Goal: Transaction & Acquisition: Obtain resource

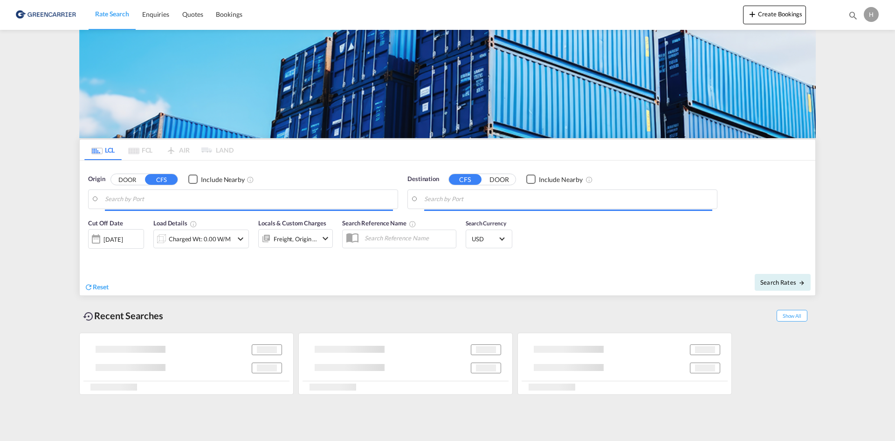
click at [168, 197] on input "Search by Port" at bounding box center [249, 199] width 288 height 14
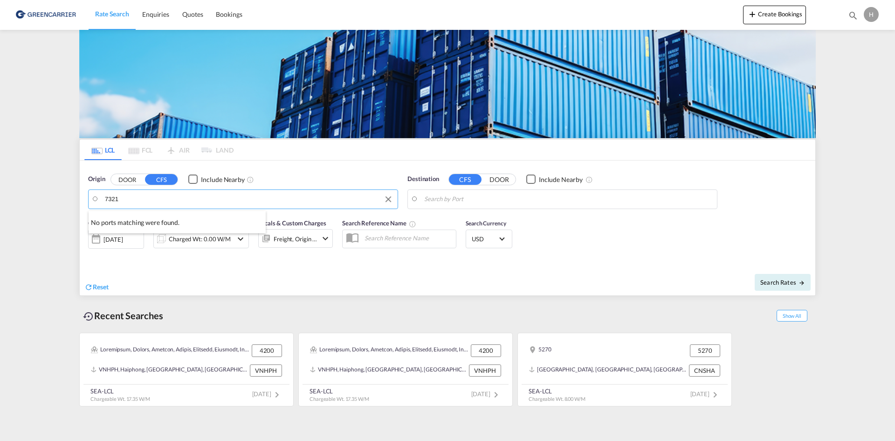
click at [234, 215] on li "No ports matching were found." at bounding box center [177, 219] width 177 height 16
click at [117, 196] on input "7321" at bounding box center [249, 199] width 288 height 14
click at [117, 196] on body "Rate Search Enquiries Quotes Bookings Rate Search Enquiries" at bounding box center [447, 220] width 895 height 441
drag, startPoint x: 140, startPoint y: 200, endPoint x: 109, endPoint y: 200, distance: 31.2
click at [114, 201] on input "gadbjerg" at bounding box center [249, 199] width 288 height 14
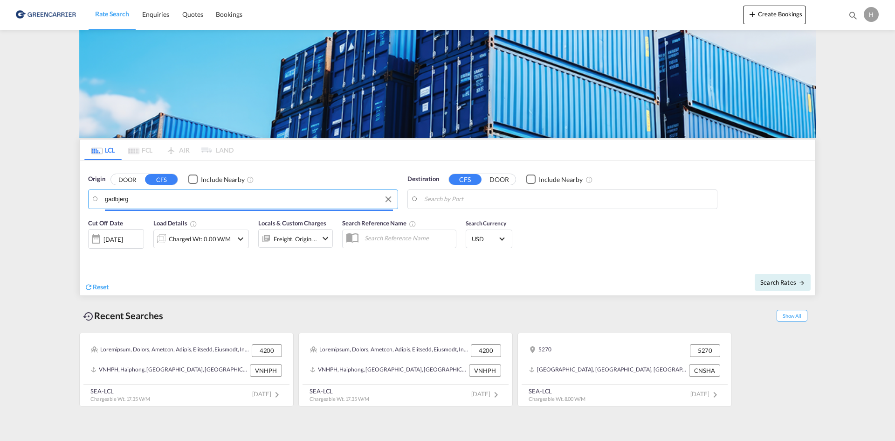
click at [114, 201] on input "gadbjerg" at bounding box center [249, 199] width 288 height 14
type input "7"
click at [7, 207] on body "Rate Search Enquiries Quotes Bookings Rate Search Enquiries" at bounding box center [447, 220] width 895 height 441
click at [116, 195] on input "bredsten" at bounding box center [249, 199] width 288 height 14
click at [136, 181] on button "DOOR" at bounding box center [127, 179] width 33 height 11
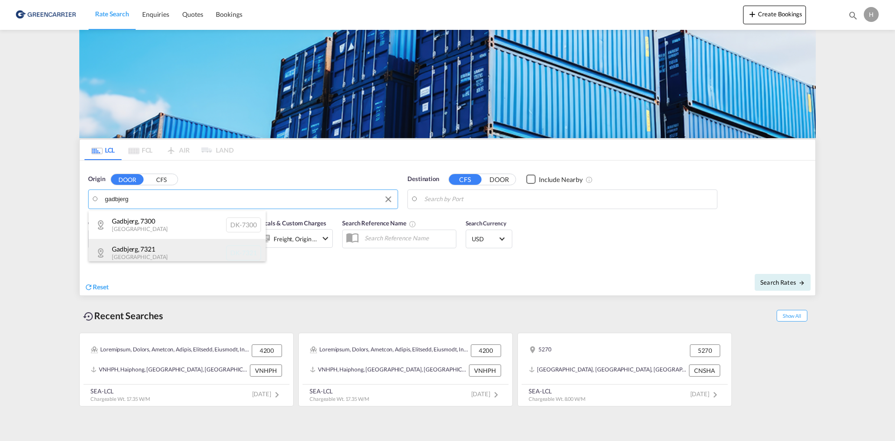
click at [152, 252] on div "Gadbjerg , 7321 [GEOGRAPHIC_DATA] DK-7321" at bounding box center [177, 253] width 177 height 28
type input "DK-7321, Gadbjerg"
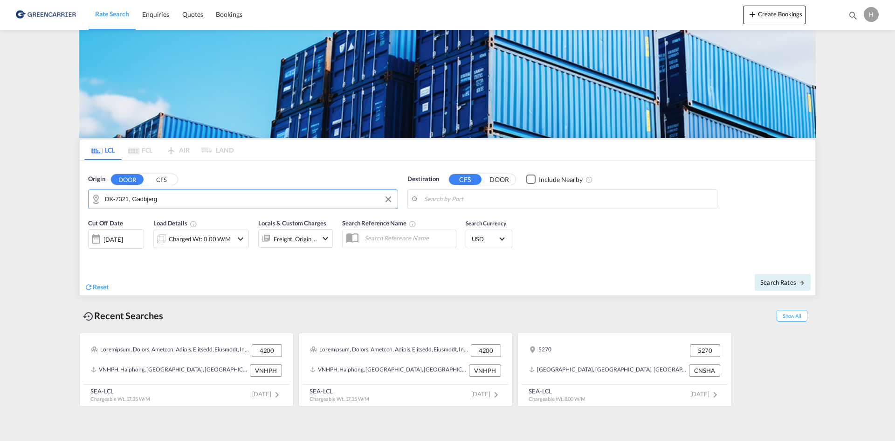
click at [491, 193] on body "Rate Search Enquiries Quotes Bookings Rate Search Enquiries" at bounding box center [447, 220] width 895 height 441
click at [458, 213] on div "[GEOGRAPHIC_DATA] , Aichi [GEOGRAPHIC_DATA] [GEOGRAPHIC_DATA]" at bounding box center [496, 225] width 177 height 28
type input "[GEOGRAPHIC_DATA], [GEOGRAPHIC_DATA], [GEOGRAPHIC_DATA]"
click at [170, 243] on div "Charged Wt: 0.00 W/M" at bounding box center [200, 238] width 62 height 13
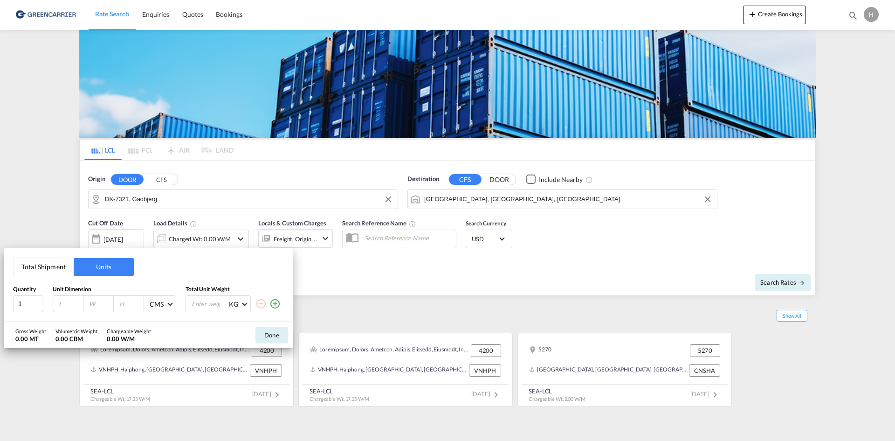
click at [58, 301] on input "number" at bounding box center [70, 303] width 25 height 8
type input "150"
type input "180"
type input "500"
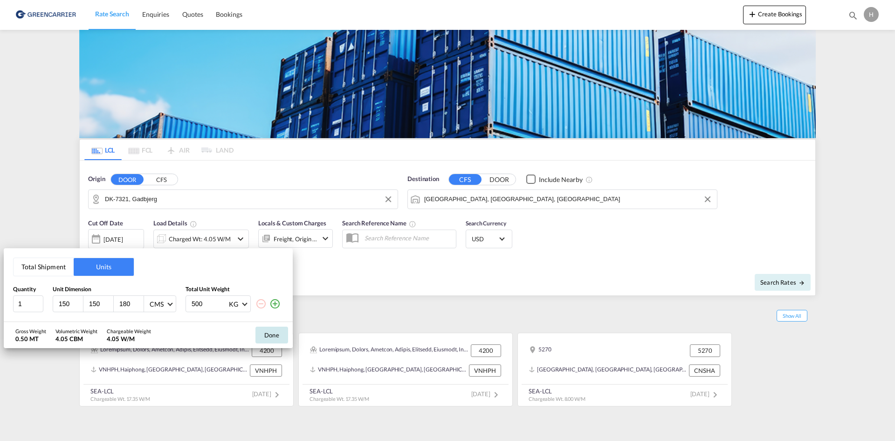
click at [264, 332] on button "Done" at bounding box center [271, 334] width 33 height 17
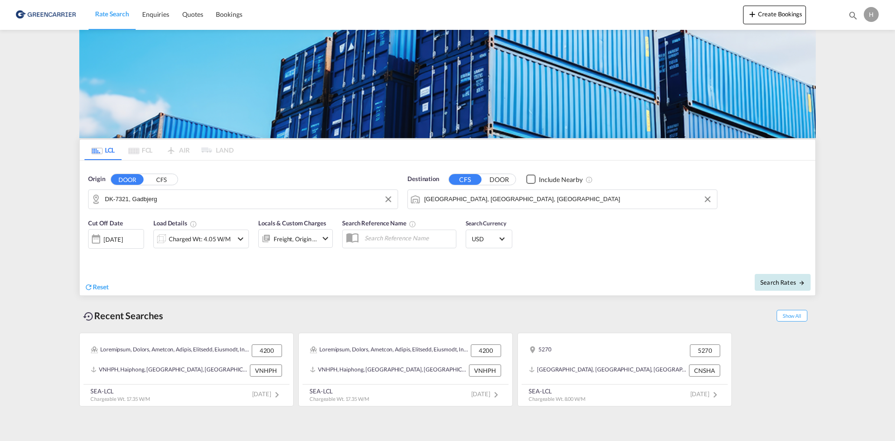
click at [774, 275] on button "Search Rates" at bounding box center [783, 282] width 56 height 17
type input "7321 to [GEOGRAPHIC_DATA] / [DATE]"
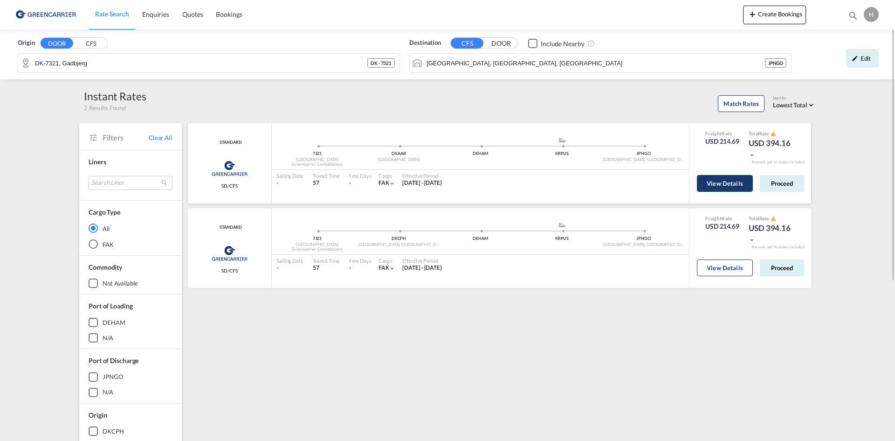
click at [738, 185] on button "View Details" at bounding box center [725, 183] width 56 height 17
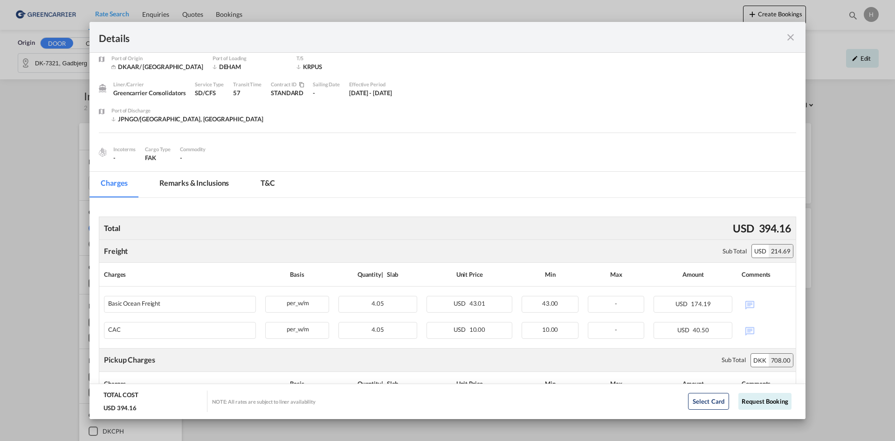
scroll to position [47, 0]
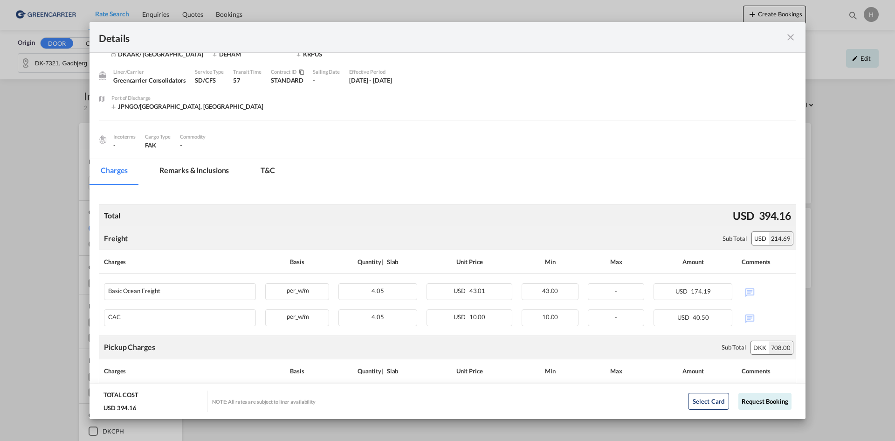
click at [784, 41] on div "Pickup Door ..." at bounding box center [761, 37] width 70 height 12
click at [788, 40] on md-icon "icon-close fg-AAA8AD m-0 cursor" at bounding box center [790, 37] width 11 height 11
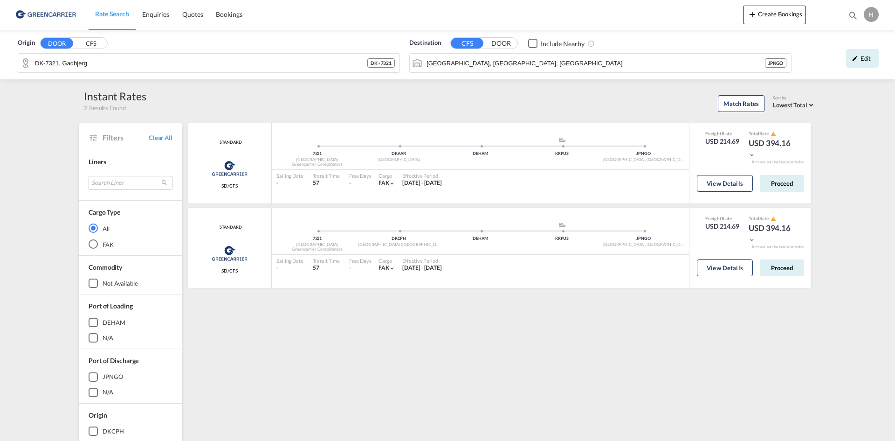
click at [860, 56] on div "Details Pickup Door 7321, [GEOGRAPHIC_DATA] Pickup Service Type - Pickup Haulag…" at bounding box center [447, 220] width 895 height 441
drag, startPoint x: 868, startPoint y: 59, endPoint x: 850, endPoint y: 63, distance: 18.2
click at [867, 59] on div "Edit" at bounding box center [862, 58] width 33 height 19
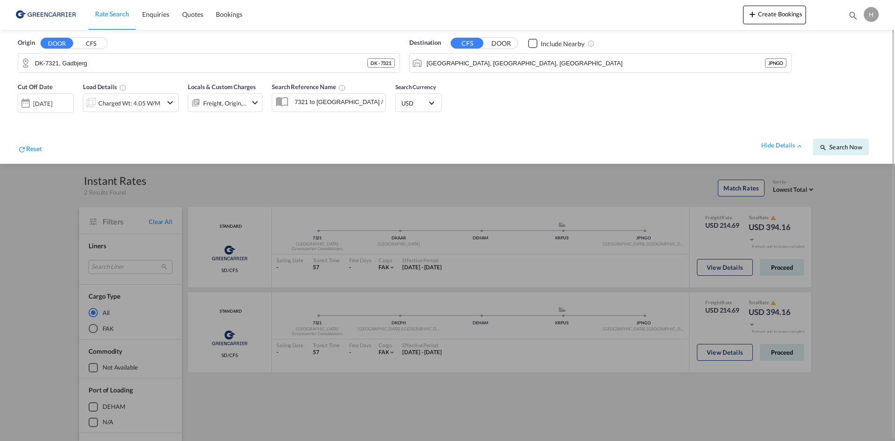
click at [427, 107] on md-select-value "USD" at bounding box center [418, 102] width 36 height 13
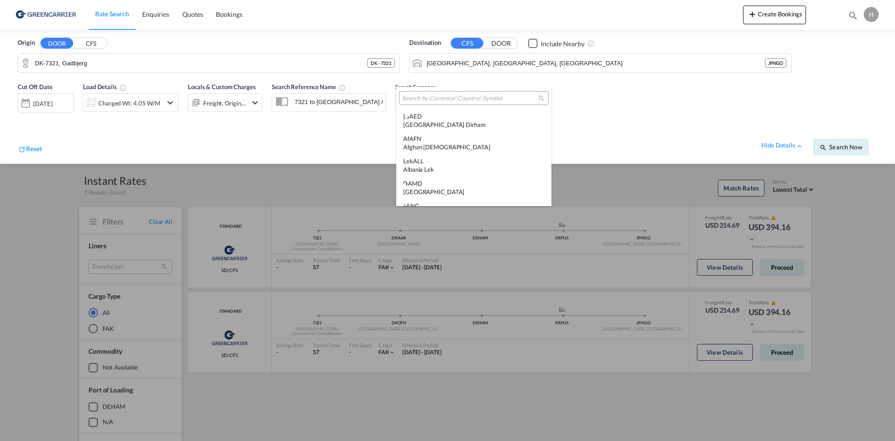
scroll to position [3219, 0]
click at [436, 97] on input "search" at bounding box center [470, 98] width 137 height 8
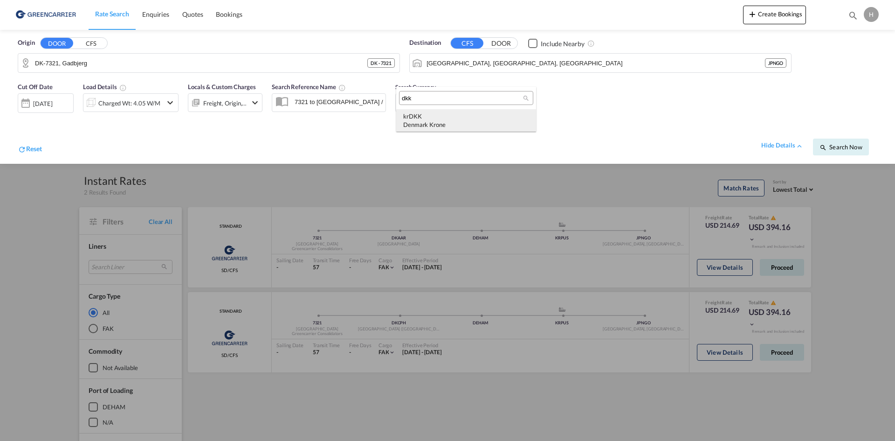
scroll to position [0, 0]
type input "dkk"
click at [427, 119] on div "kr DKK Denmark Krone" at bounding box center [466, 120] width 126 height 17
drag, startPoint x: 859, startPoint y: 148, endPoint x: 604, endPoint y: 146, distance: 254.6
click at [857, 147] on span "Search Now" at bounding box center [841, 146] width 42 height 7
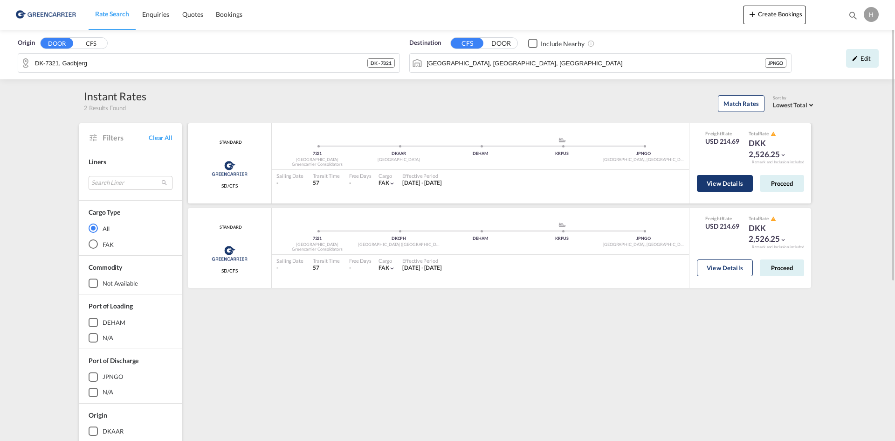
click at [697, 186] on button "View Details" at bounding box center [725, 183] width 56 height 17
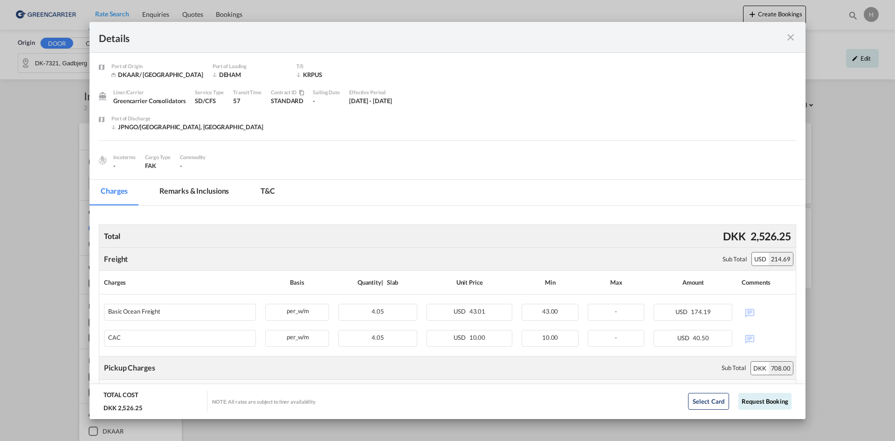
scroll to position [47, 0]
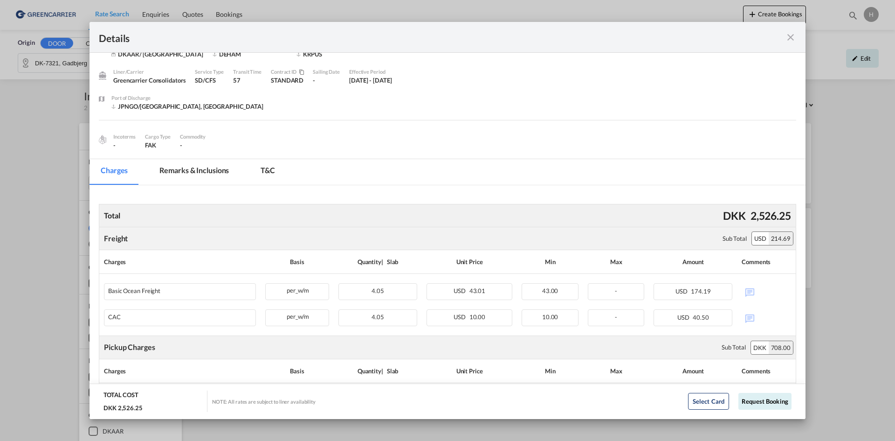
click at [790, 43] on md-icon "icon-close fg-AAA8AD m-0 cursor" at bounding box center [790, 37] width 11 height 11
